Goal: Information Seeking & Learning: Check status

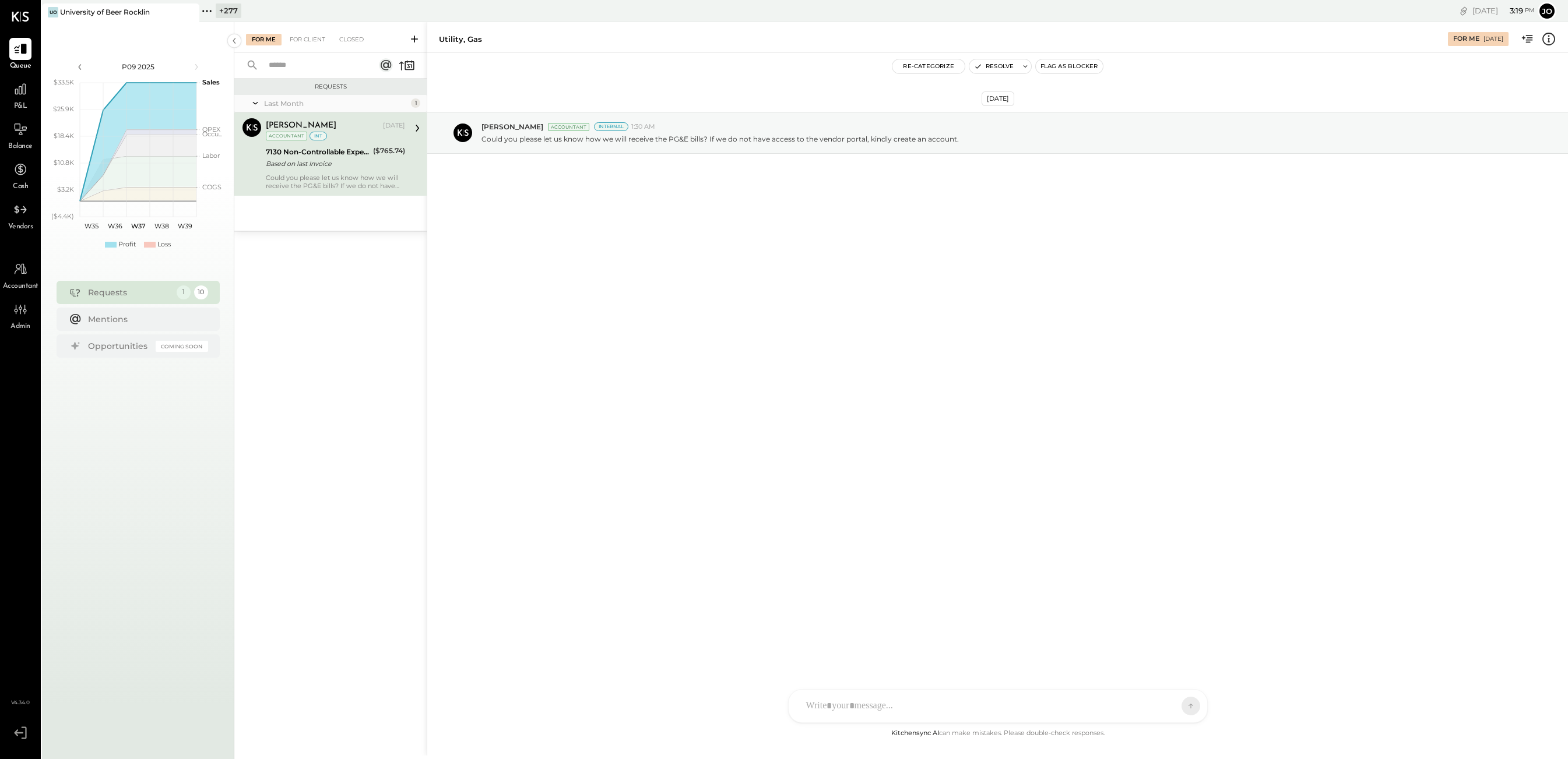
click at [206, 15] on icon at bounding box center [206, 10] width 15 height 15
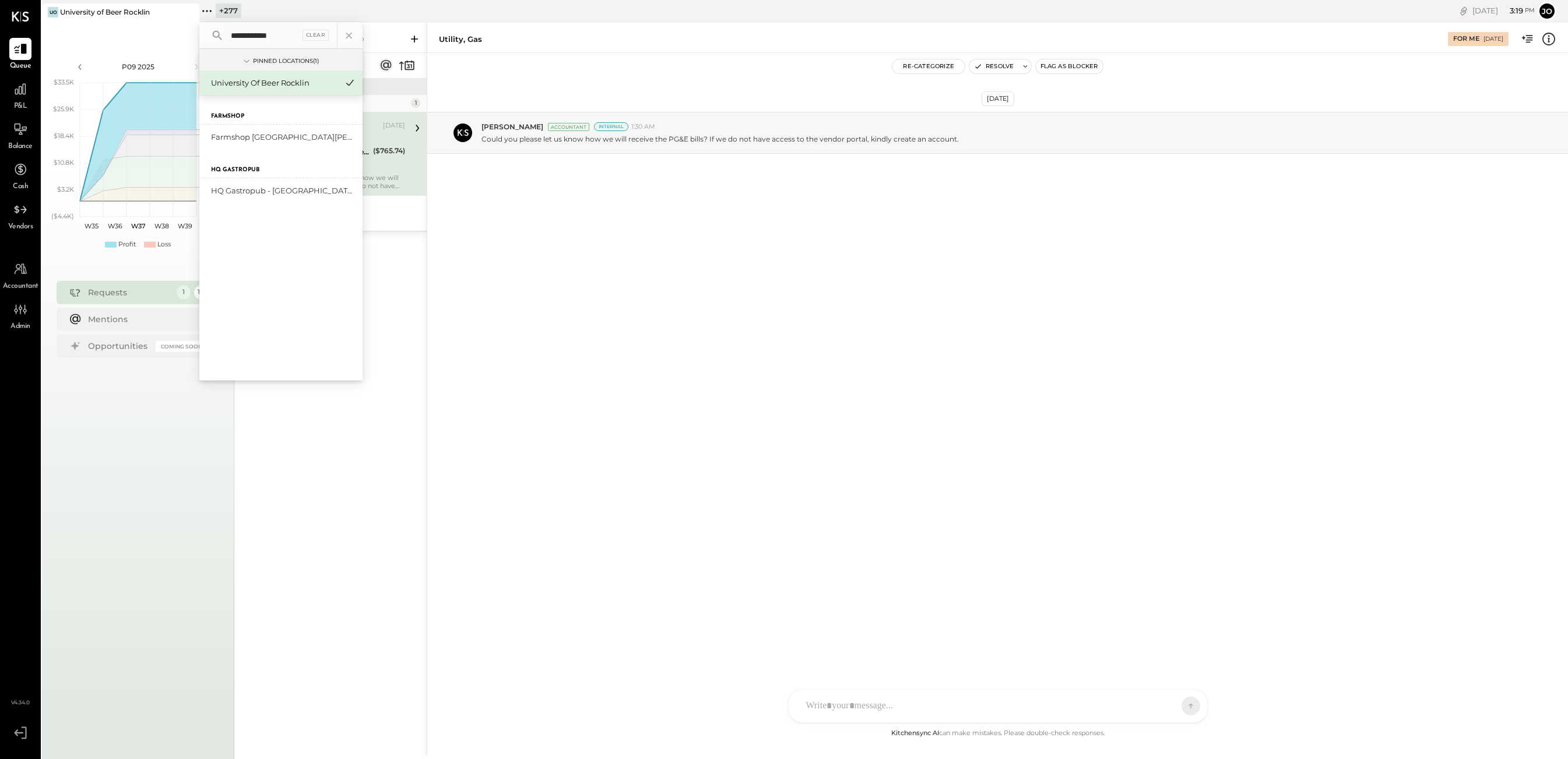
type input "**********"
click at [245, 149] on div "HQ Gastropub" at bounding box center [280, 164] width 163 height 29
click at [245, 143] on div "Farmshop [GEOGRAPHIC_DATA][PERSON_NAME]" at bounding box center [280, 136] width 163 height 24
click at [243, 135] on div "Farmshop [GEOGRAPHIC_DATA][PERSON_NAME]" at bounding box center [274, 137] width 126 height 11
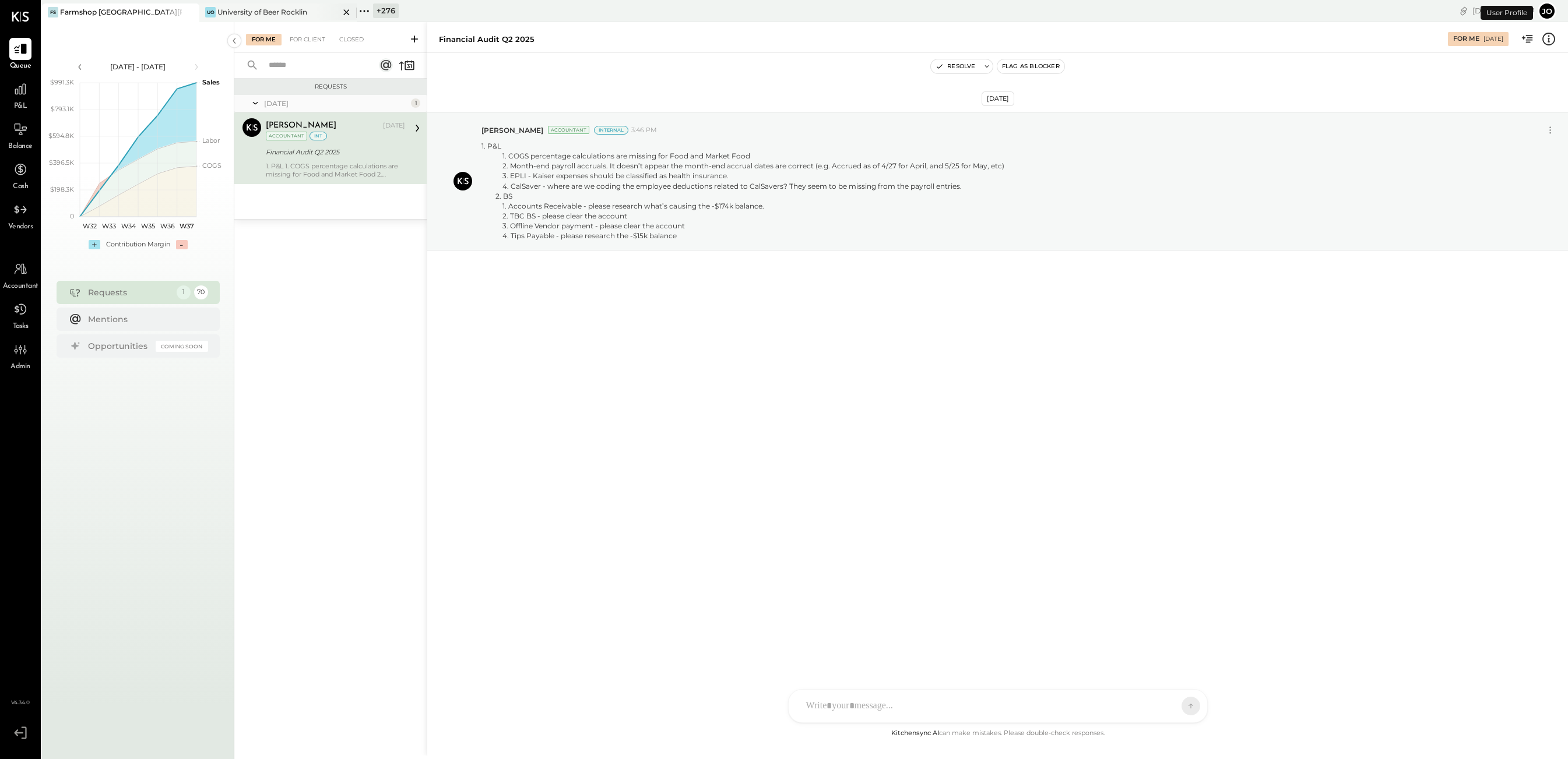
click at [345, 12] on icon at bounding box center [347, 12] width 14 height 14
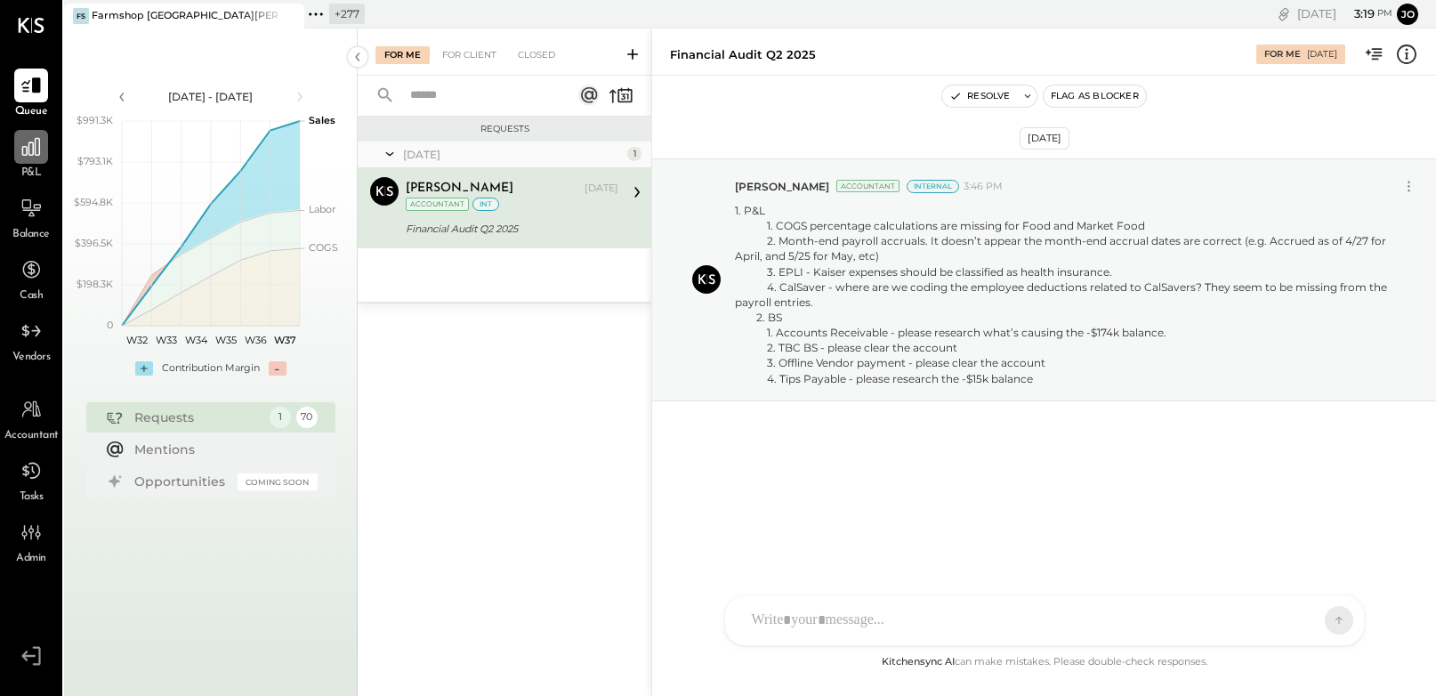
click at [44, 148] on div at bounding box center [31, 147] width 34 height 34
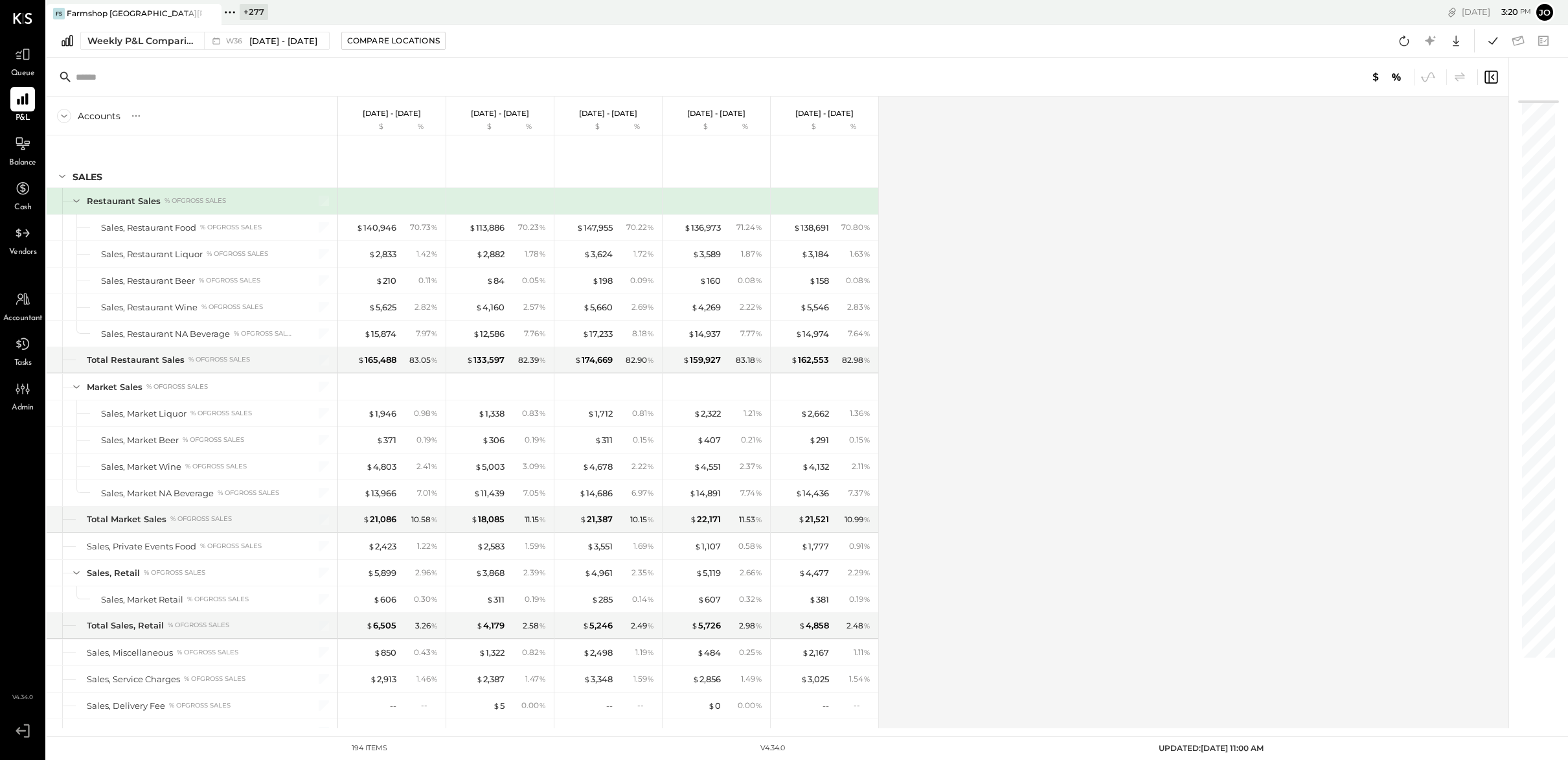
click at [210, 58] on div at bounding box center [777, 76] width 1462 height 39
click at [210, 43] on icon at bounding box center [216, 41] width 13 height 13
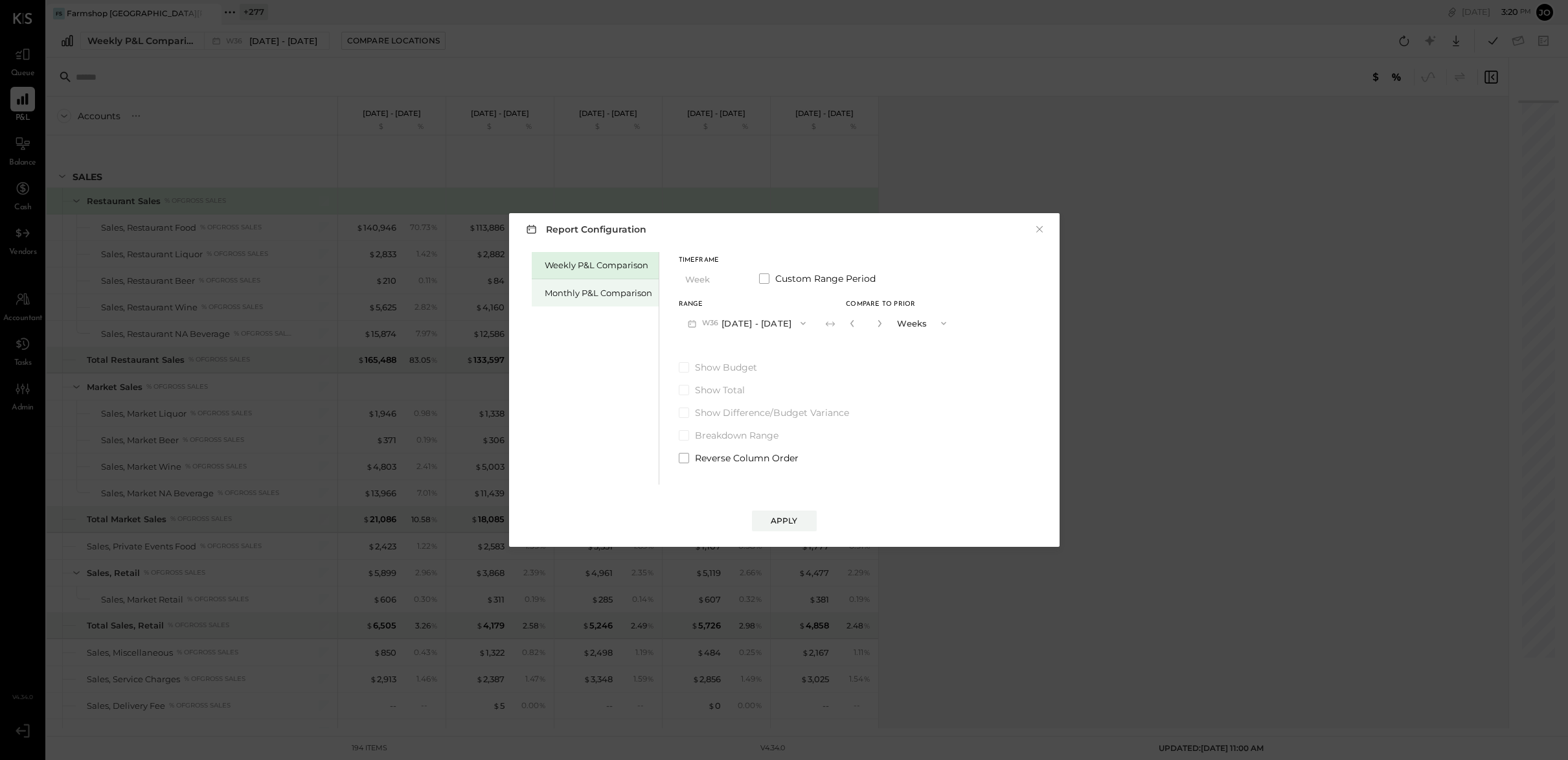
click at [590, 299] on div "Monthly P&L Comparison" at bounding box center [595, 292] width 127 height 27
click at [760, 342] on div "Timeframe Month Custom Range Period Range M09 [DATE] - [DATE] Compare Show Budg…" at bounding box center [783, 358] width 210 height 213
click at [761, 317] on button "M09 [DATE] - [DATE]" at bounding box center [747, 322] width 137 height 24
click at [772, 349] on div "M08 [DATE] - [DATE]" at bounding box center [753, 352] width 148 height 27
click at [852, 326] on div "Compare" at bounding box center [856, 325] width 42 height 11
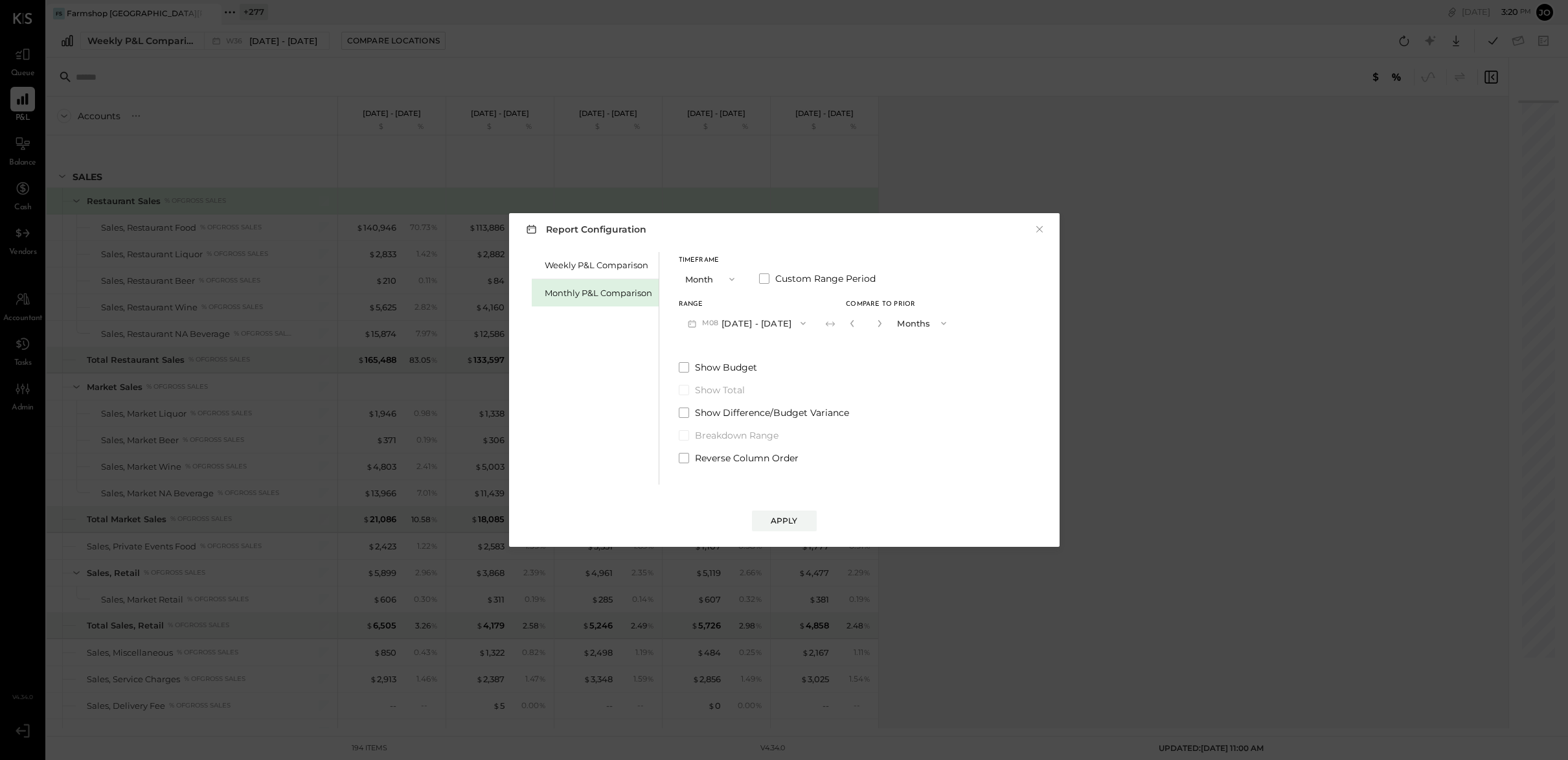
click at [878, 326] on button "button" at bounding box center [879, 323] width 10 height 15
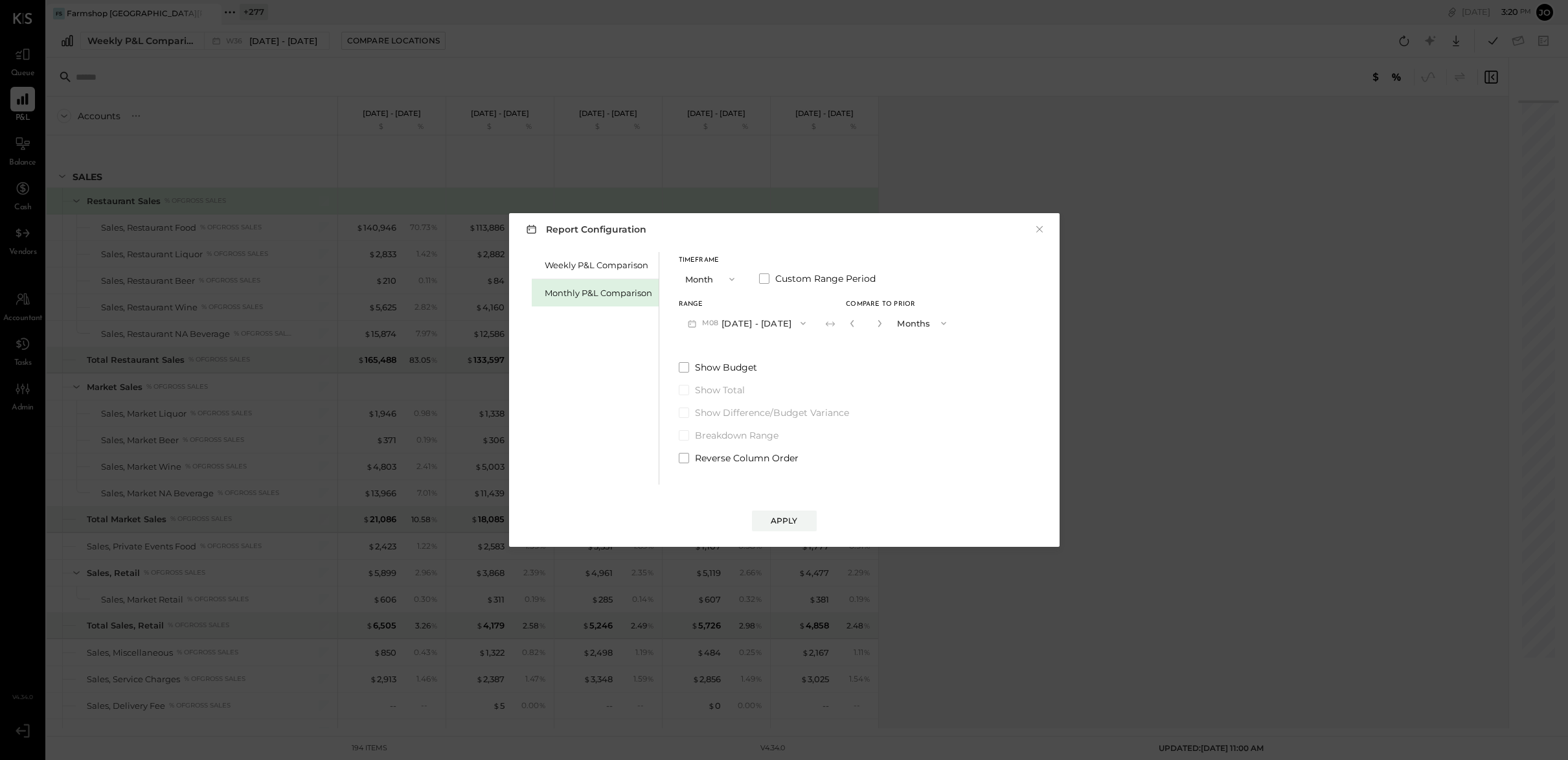
click at [878, 326] on button "button" at bounding box center [879, 323] width 10 height 15
type input "*"
click at [780, 534] on div "Report Configuration × Weekly P&L Comparison Monthly P&L Comparison Timeframe M…" at bounding box center [784, 380] width 550 height 333
click at [780, 529] on button "Apply" at bounding box center [784, 520] width 65 height 20
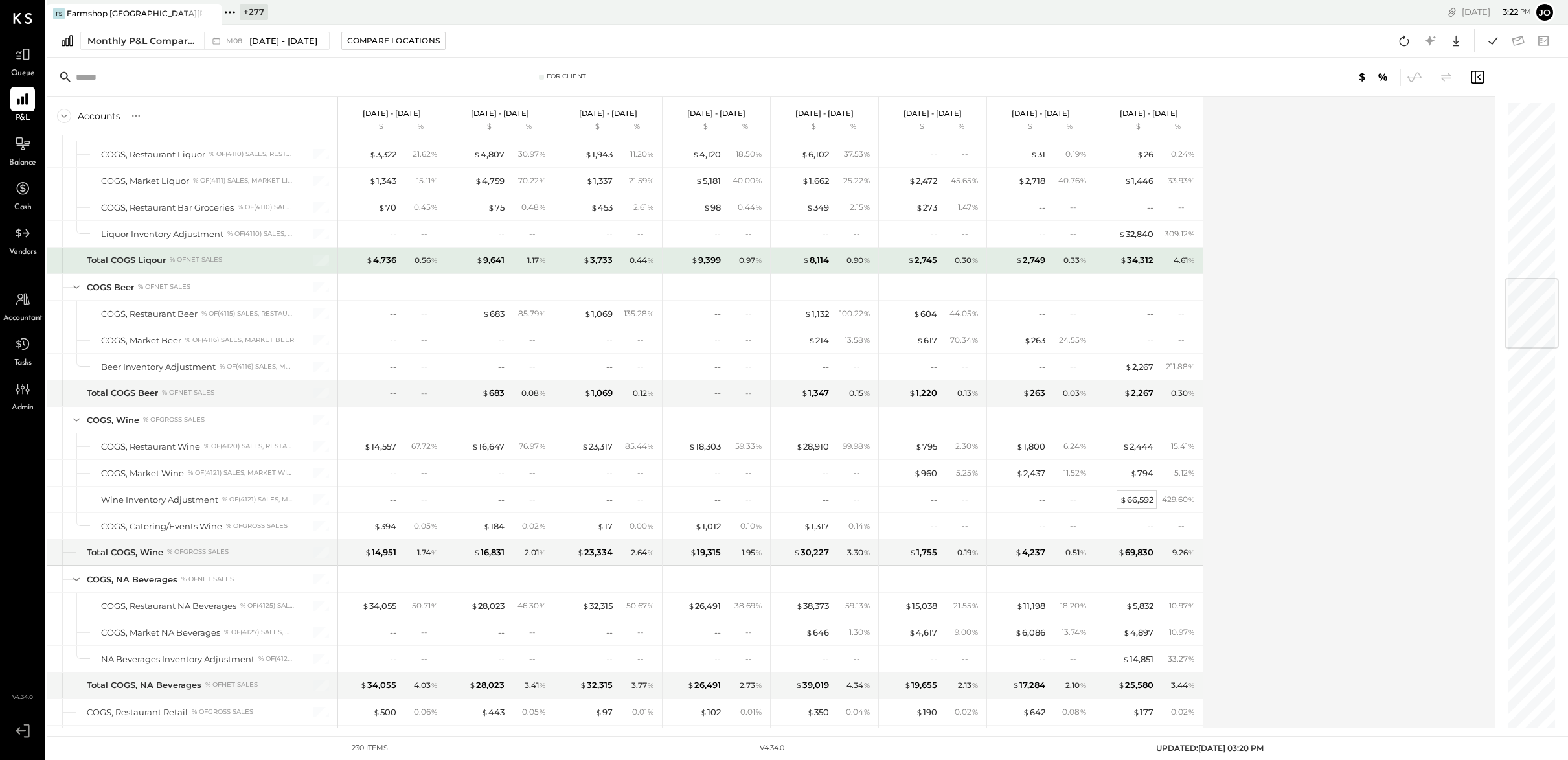
scroll to position [1488, 0]
